Goal: Transaction & Acquisition: Purchase product/service

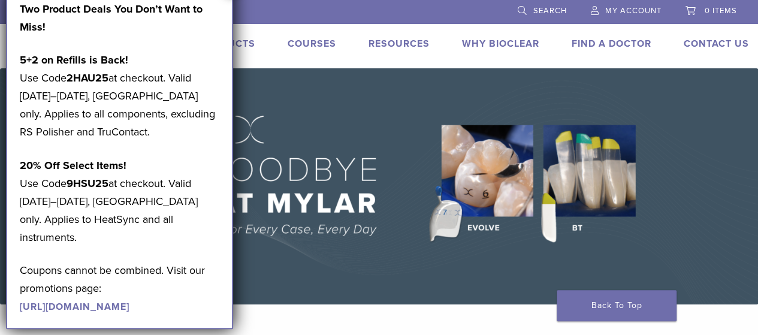
click at [243, 46] on link "Products" at bounding box center [228, 44] width 56 height 12
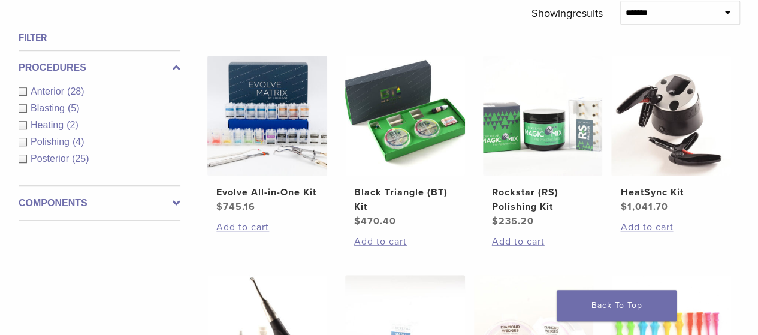
scroll to position [407, 0]
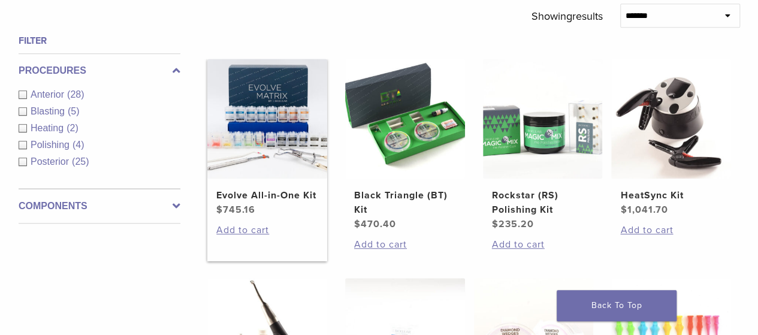
click at [253, 119] on img at bounding box center [267, 119] width 120 height 120
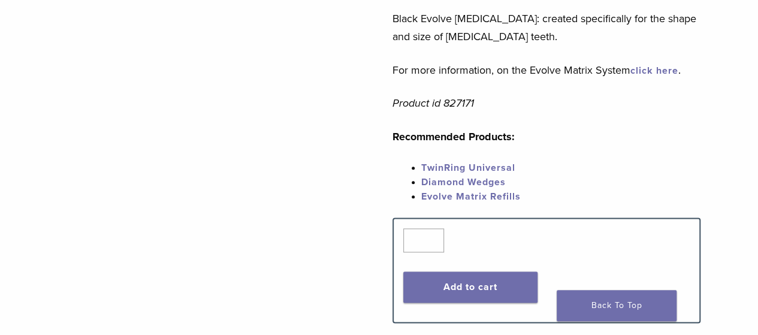
scroll to position [647, 0]
click at [485, 191] on link "Evolve Matrix Refills" at bounding box center [470, 197] width 99 height 12
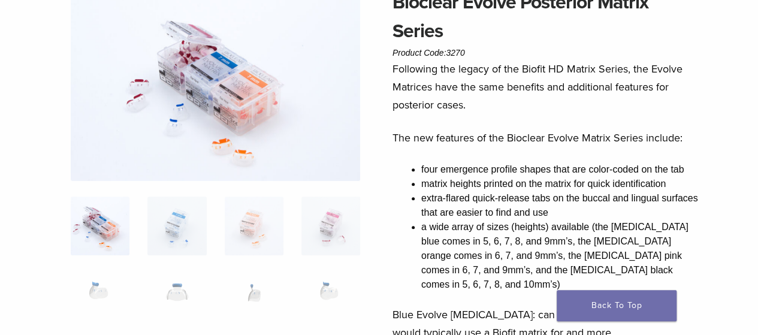
scroll to position [120, 0]
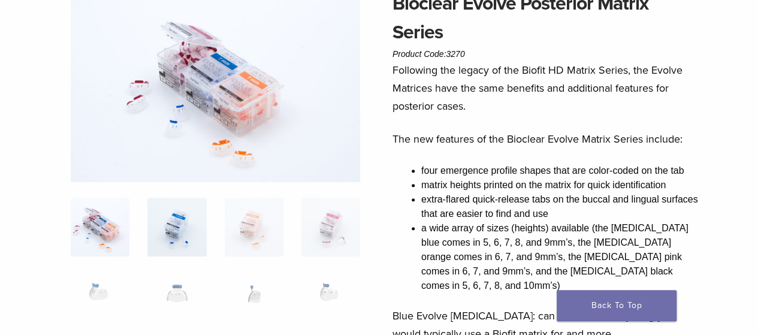
click at [171, 223] on img at bounding box center [176, 227] width 59 height 59
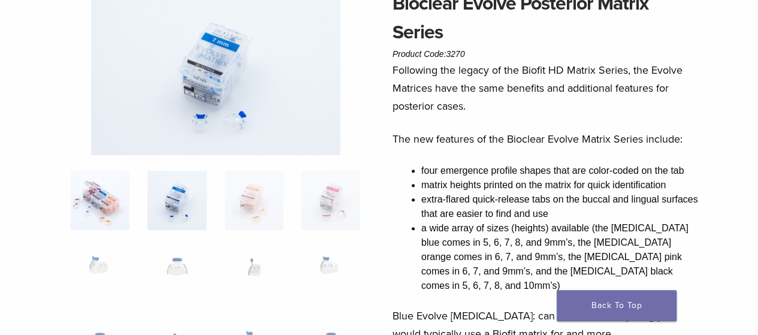
click at [126, 219] on img at bounding box center [100, 200] width 59 height 59
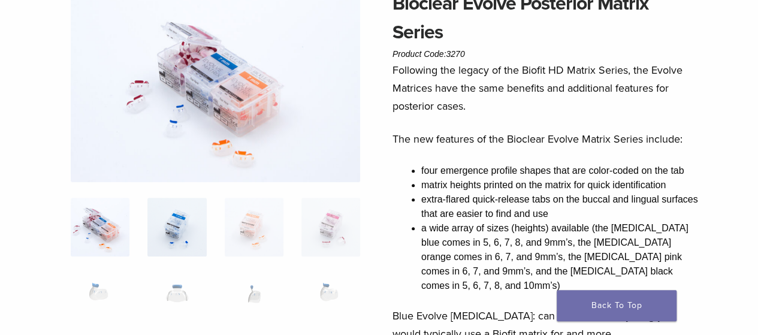
click at [179, 209] on img at bounding box center [176, 227] width 59 height 59
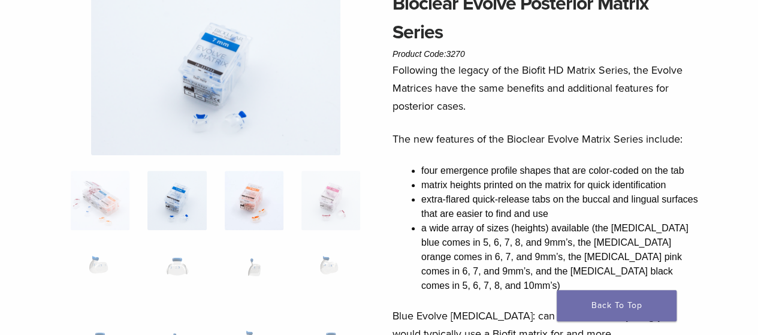
click at [244, 189] on img at bounding box center [254, 200] width 59 height 59
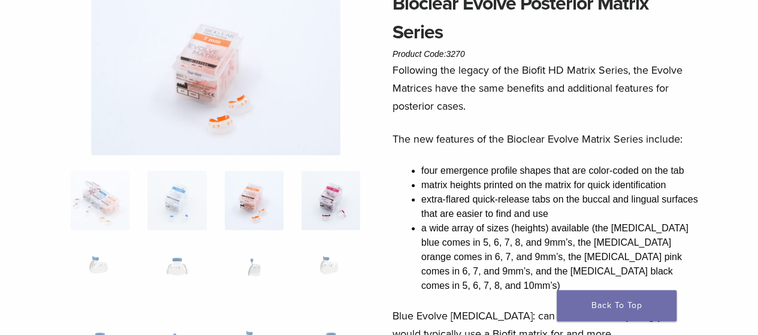
click at [329, 210] on img at bounding box center [330, 200] width 59 height 59
